Goal: Find specific page/section: Find specific page/section

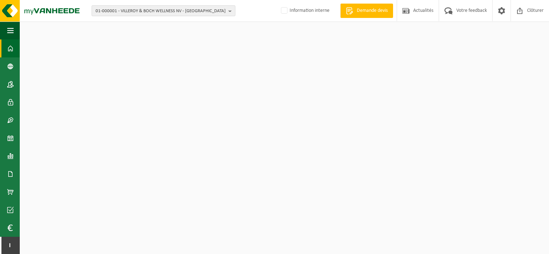
click at [124, 11] on span "01-000001 - VILLEROY & BOCH WELLNESS NV - ROESELARE" at bounding box center [161, 11] width 130 height 11
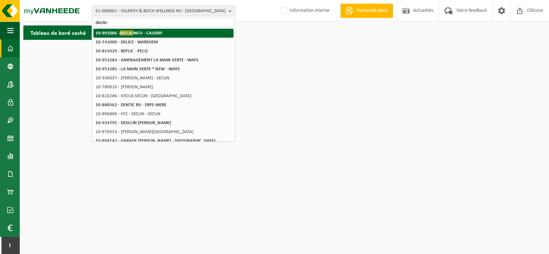
type input "declic"
click at [137, 33] on strong "10-991086 - DECLIC INFO - CAUDRY" at bounding box center [129, 32] width 67 height 5
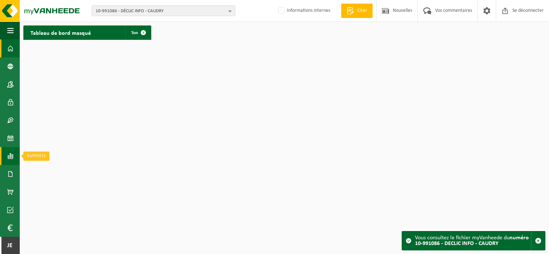
click at [8, 154] on span at bounding box center [10, 156] width 6 height 18
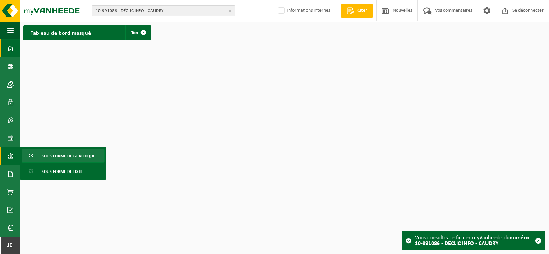
click at [32, 154] on span at bounding box center [32, 156] width 6 height 14
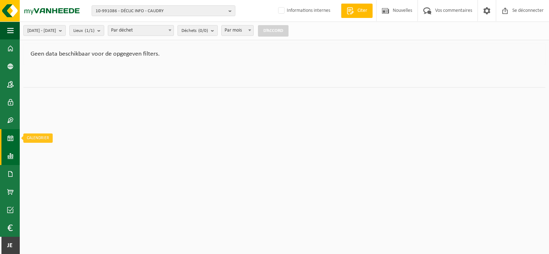
click at [5, 136] on link "Kalender" at bounding box center [10, 138] width 20 height 18
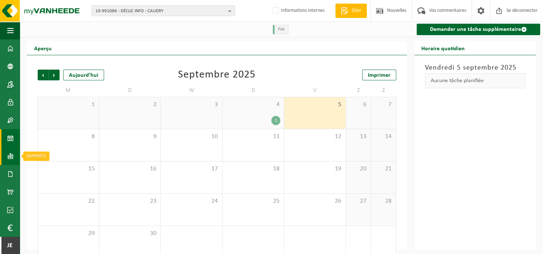
click at [11, 158] on span at bounding box center [10, 156] width 6 height 18
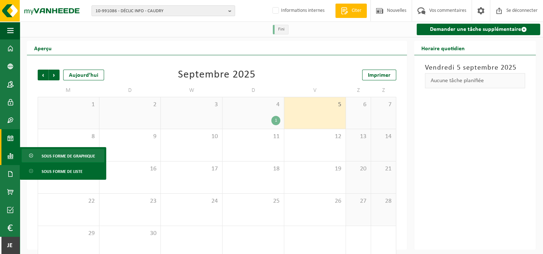
click at [43, 159] on span "Sous forme de graphique" at bounding box center [68, 156] width 53 height 14
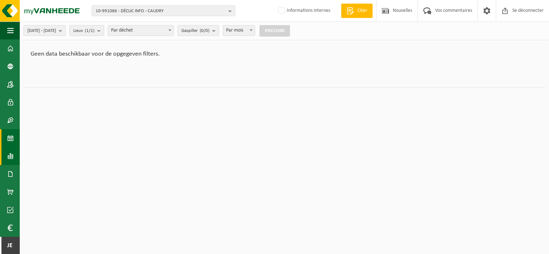
click at [6, 136] on link "Kalender" at bounding box center [10, 138] width 20 height 18
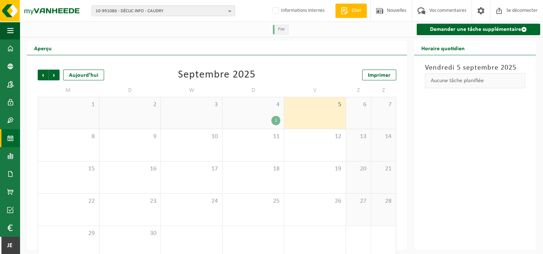
click at [273, 122] on div "1" at bounding box center [275, 120] width 9 height 9
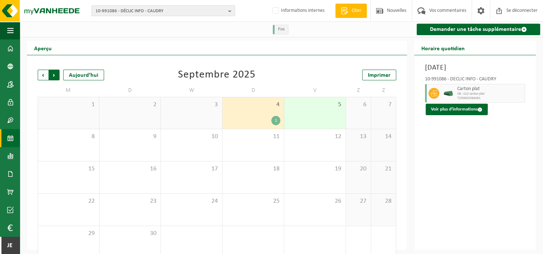
click at [44, 75] on span "Précédent" at bounding box center [43, 75] width 11 height 11
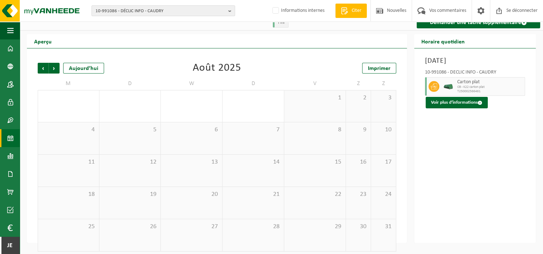
scroll to position [2, 0]
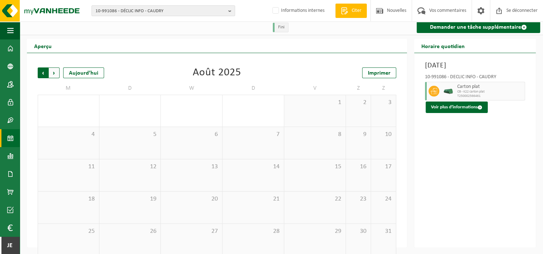
click at [53, 72] on span "Prochain" at bounding box center [54, 73] width 11 height 11
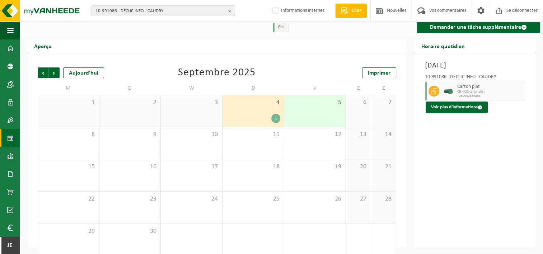
click at [114, 12] on span "10-991086 - DÉCLIC INFO - CAUDRY" at bounding box center [161, 11] width 130 height 11
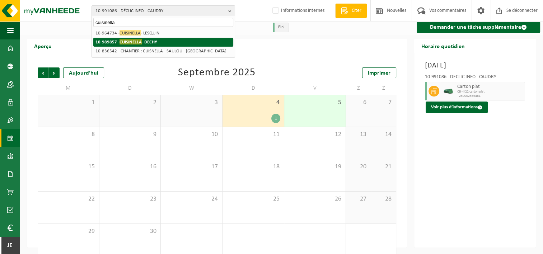
type input "cuisinella"
click at [159, 40] on li "10-989857 - CUISINELLA - DECHY" at bounding box center [163, 42] width 140 height 9
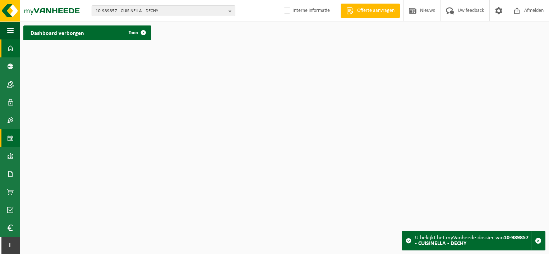
click at [10, 139] on span at bounding box center [10, 138] width 6 height 18
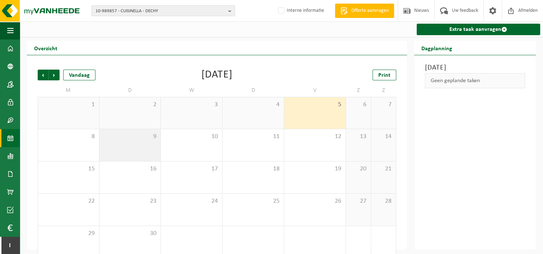
scroll to position [12, 0]
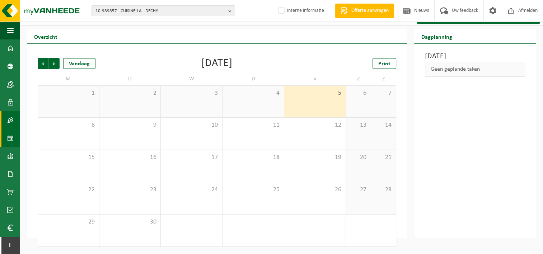
click at [9, 114] on span at bounding box center [10, 120] width 6 height 18
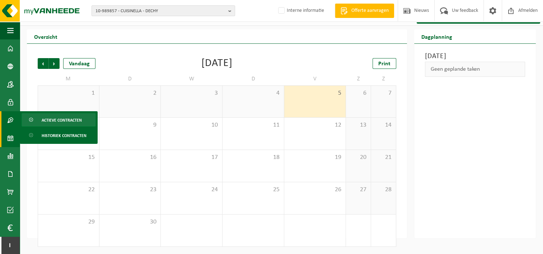
click at [47, 126] on span "Actieve contracten" at bounding box center [62, 120] width 40 height 14
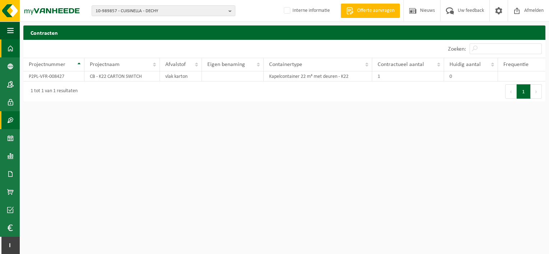
click at [5, 53] on link "Dashboard" at bounding box center [10, 48] width 20 height 18
